Goal: Information Seeking & Learning: Learn about a topic

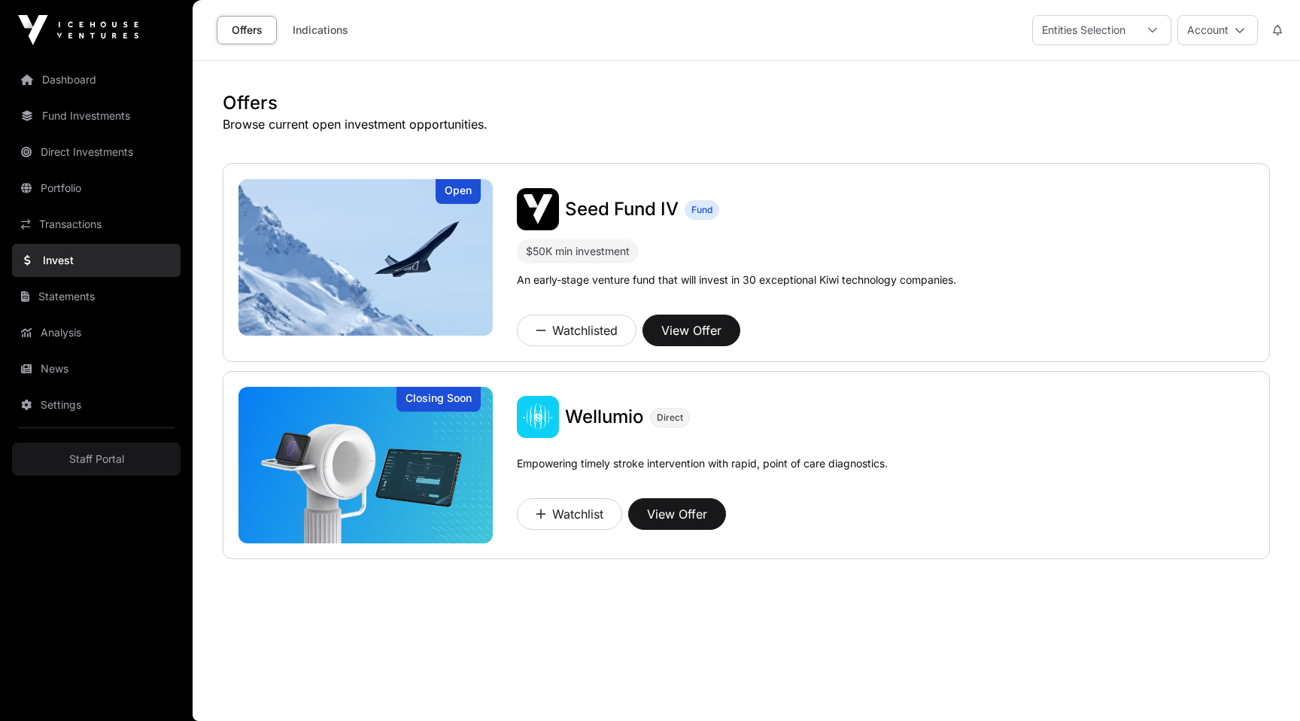
click at [855, 150] on div "Offers Browse current open investment opportunities. Open Seed Fund IV Fund $50…" at bounding box center [746, 325] width 1047 height 468
click at [385, 466] on img at bounding box center [365, 465] width 254 height 156
click at [258, 476] on img at bounding box center [365, 465] width 254 height 156
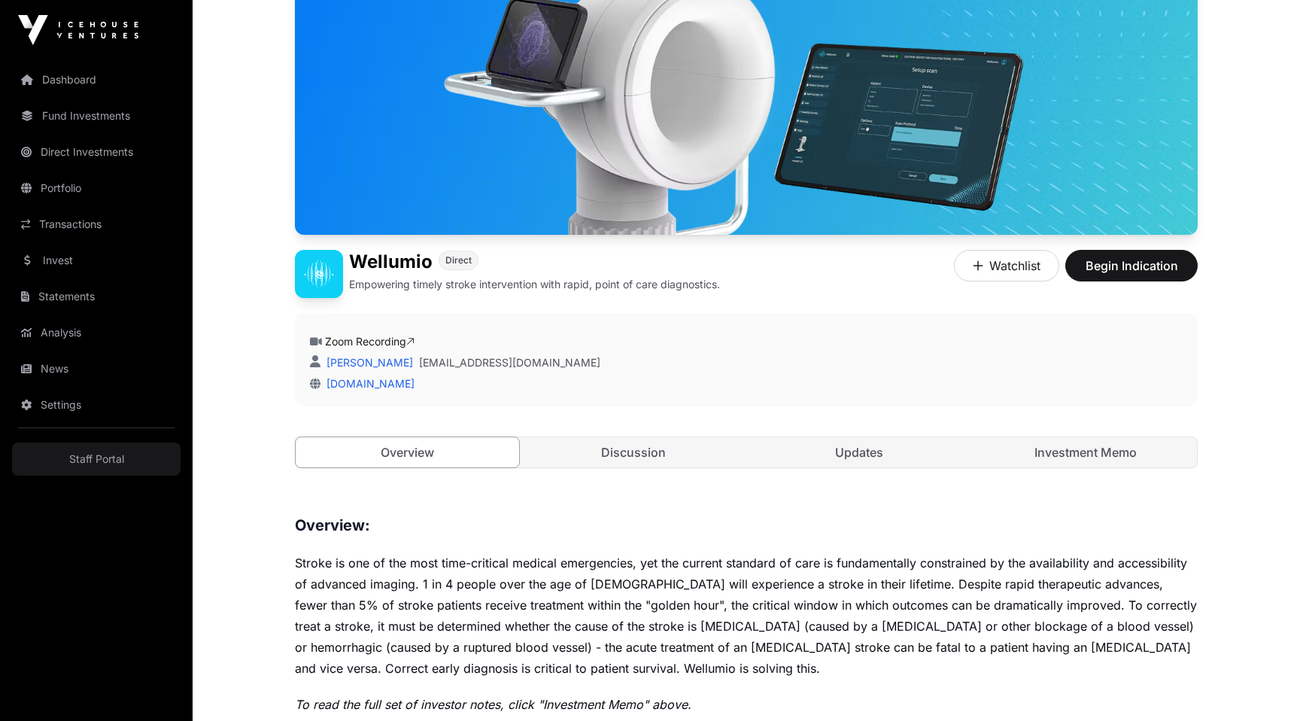
scroll to position [179, 0]
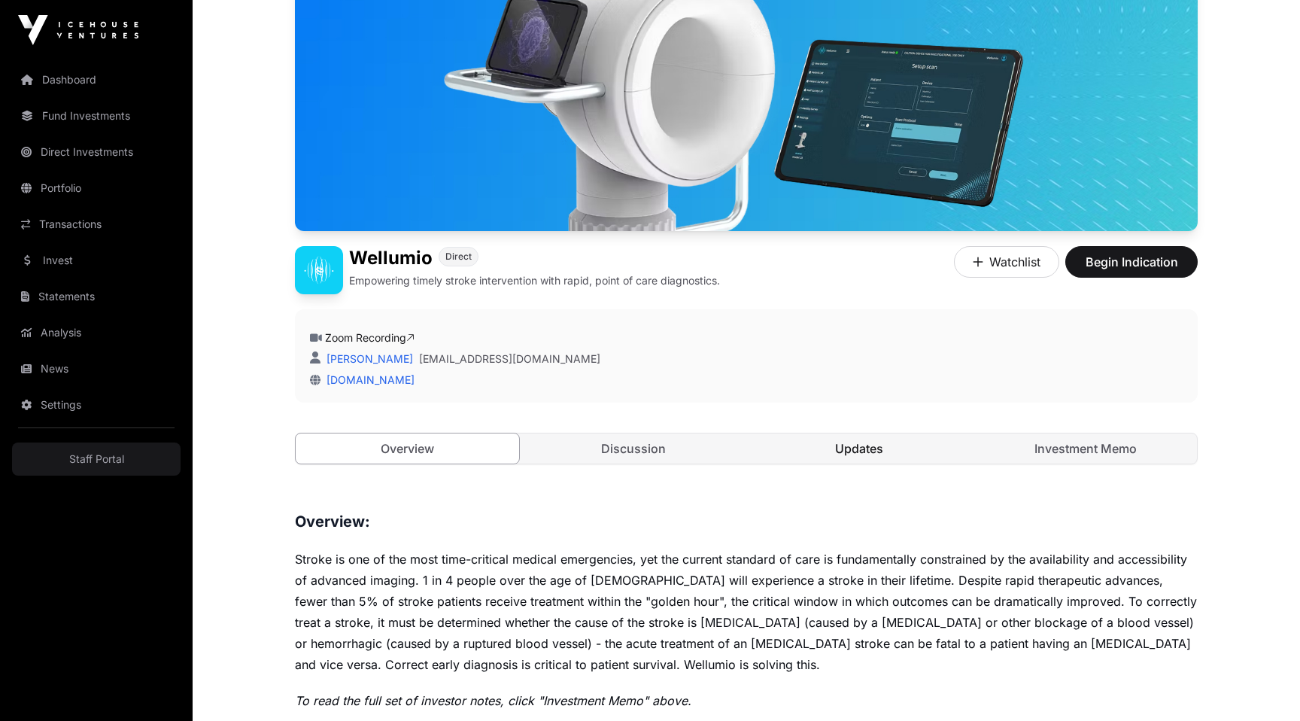
click at [851, 457] on link "Updates" at bounding box center [859, 448] width 223 height 30
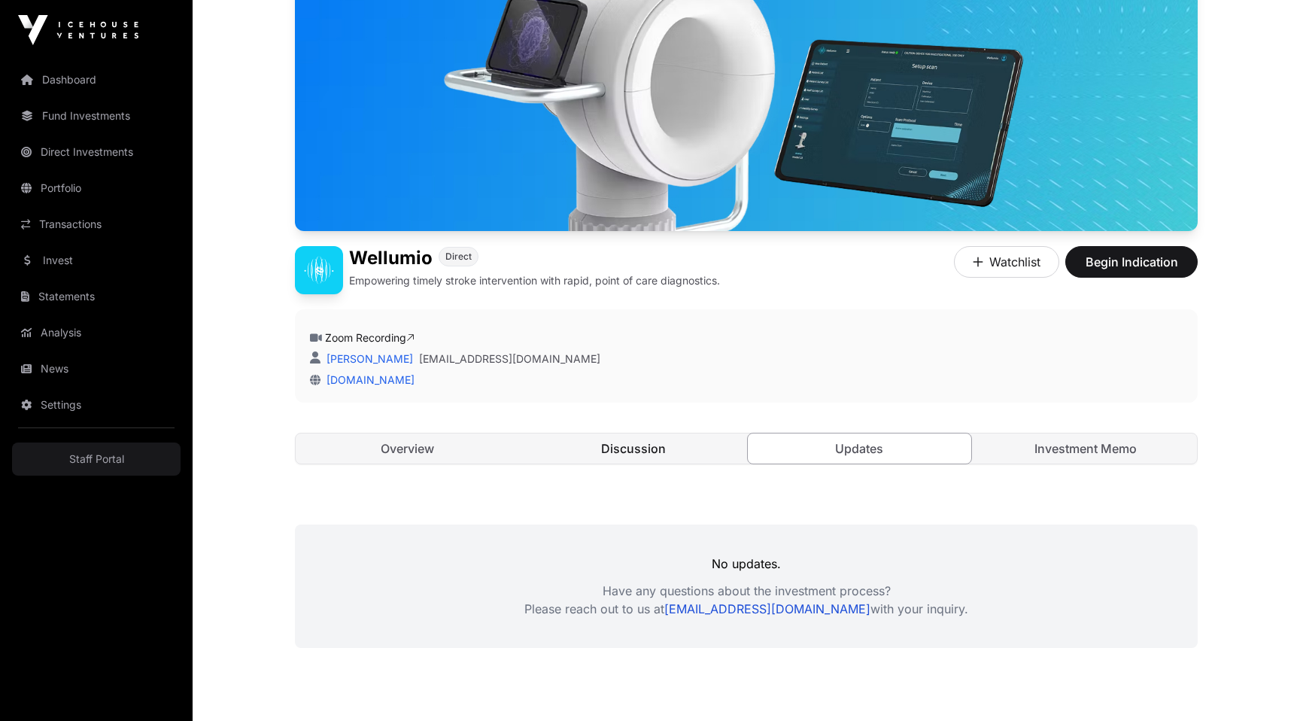
click at [639, 457] on link "Discussion" at bounding box center [633, 448] width 223 height 30
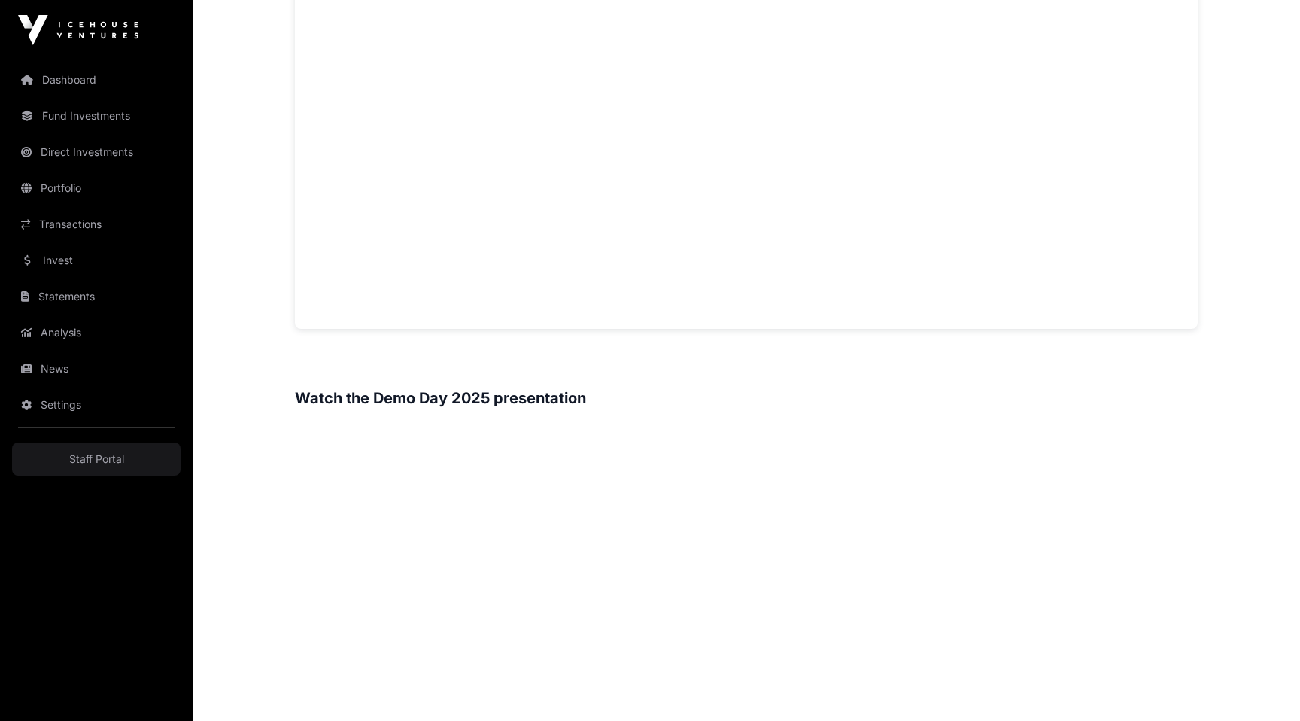
scroll to position [1312, 0]
click at [275, 398] on div "Offers Wellumio Closing Soon Wellumio Direct Empowering timely stroke intervent…" at bounding box center [746, 205] width 963 height 2913
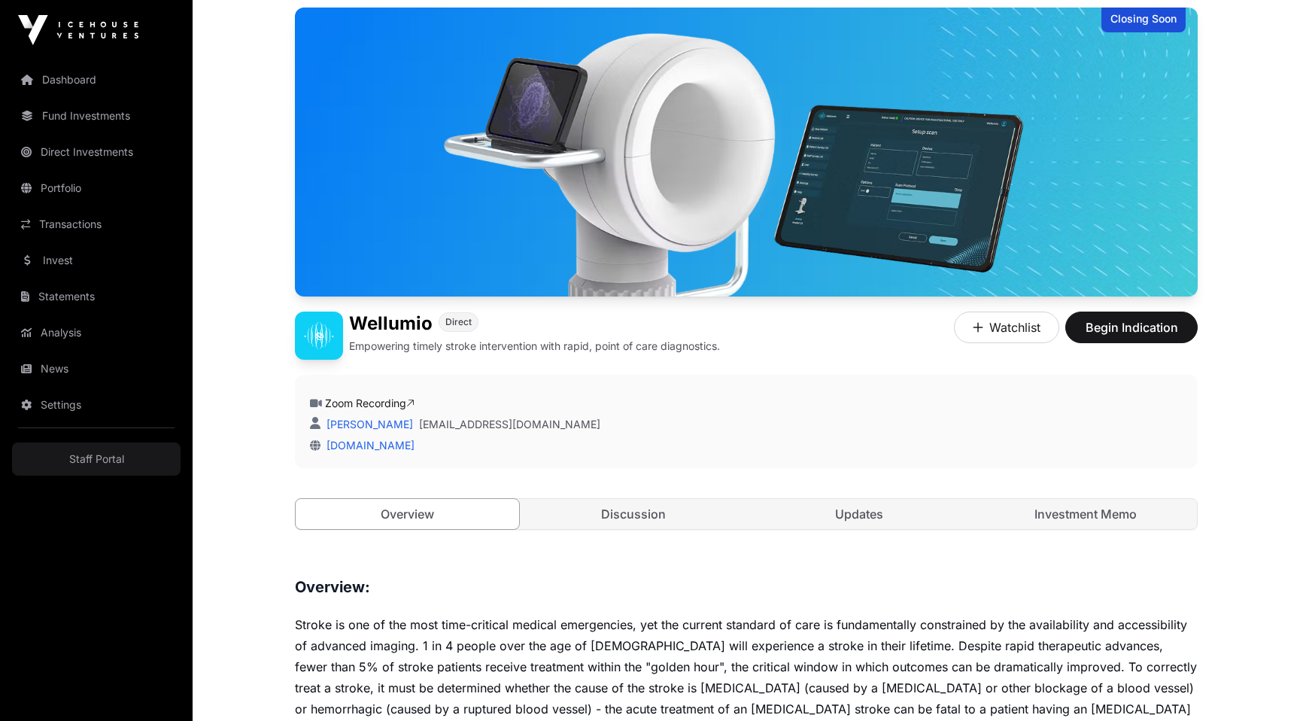
scroll to position [0, 0]
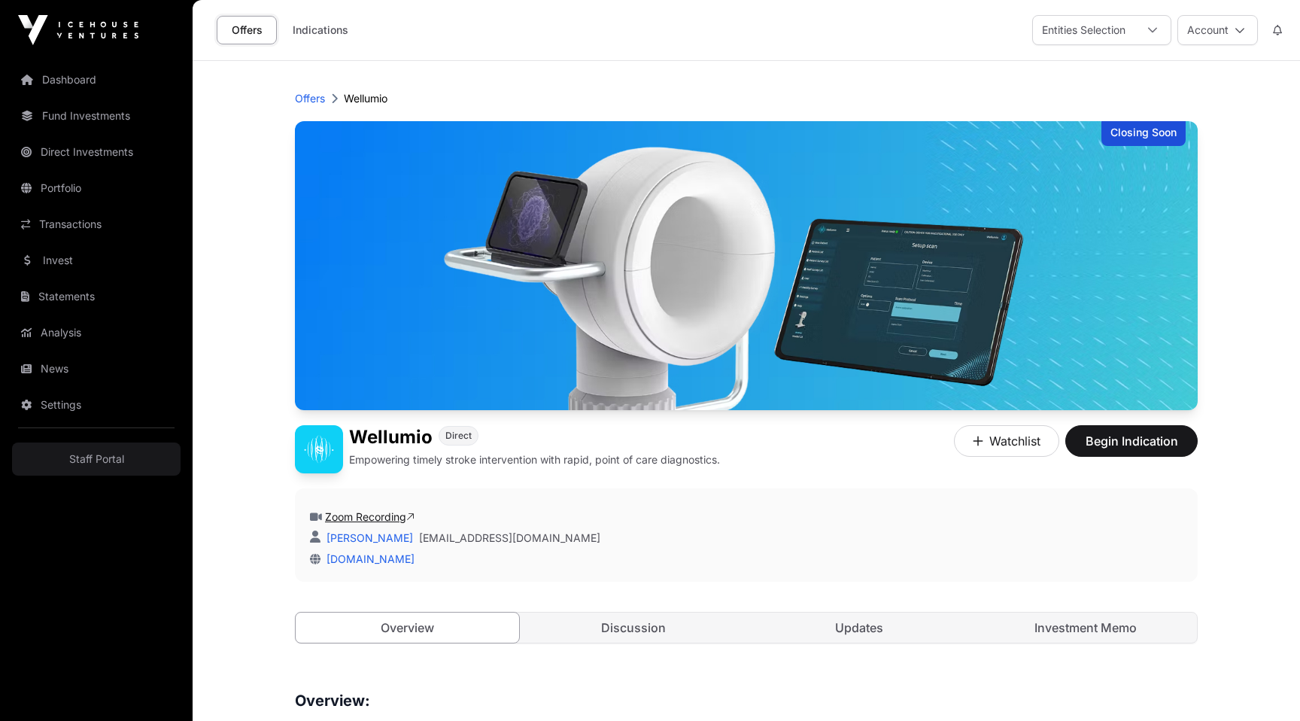
click at [342, 510] on link "Zoom Recording" at bounding box center [370, 516] width 90 height 13
click at [768, 580] on div "Zoom Recording Jo Wickham jo@icehouseventures.co.nz wellumio.com" at bounding box center [746, 534] width 903 height 93
click at [763, 581] on div "Zoom Recording Jo Wickham jo@icehouseventures.co.nz wellumio.com" at bounding box center [746, 534] width 903 height 93
click at [93, 21] on img at bounding box center [78, 30] width 120 height 30
